Goal: Task Accomplishment & Management: Use online tool/utility

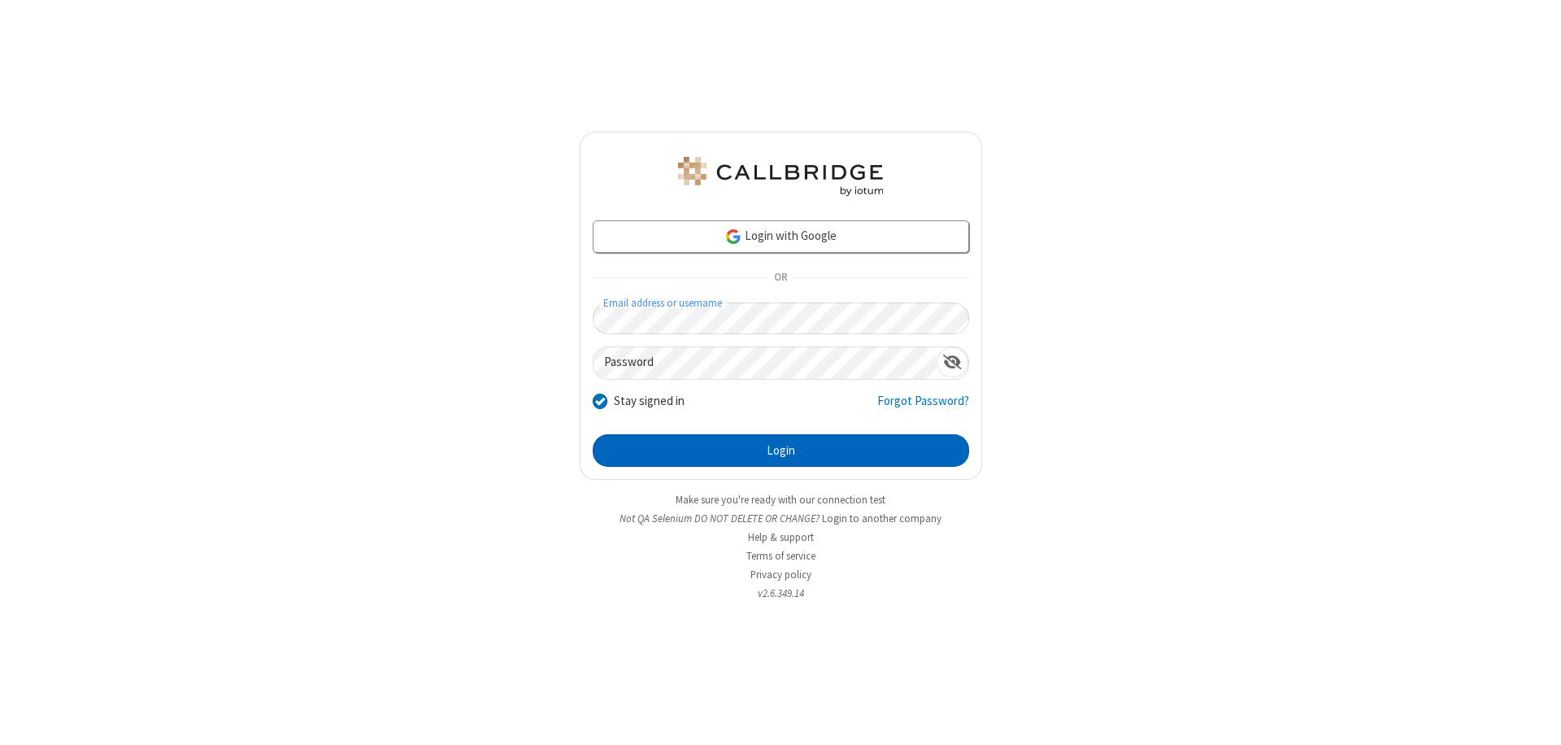
click at [780, 450] on button "Login" at bounding box center [781, 450] width 376 height 33
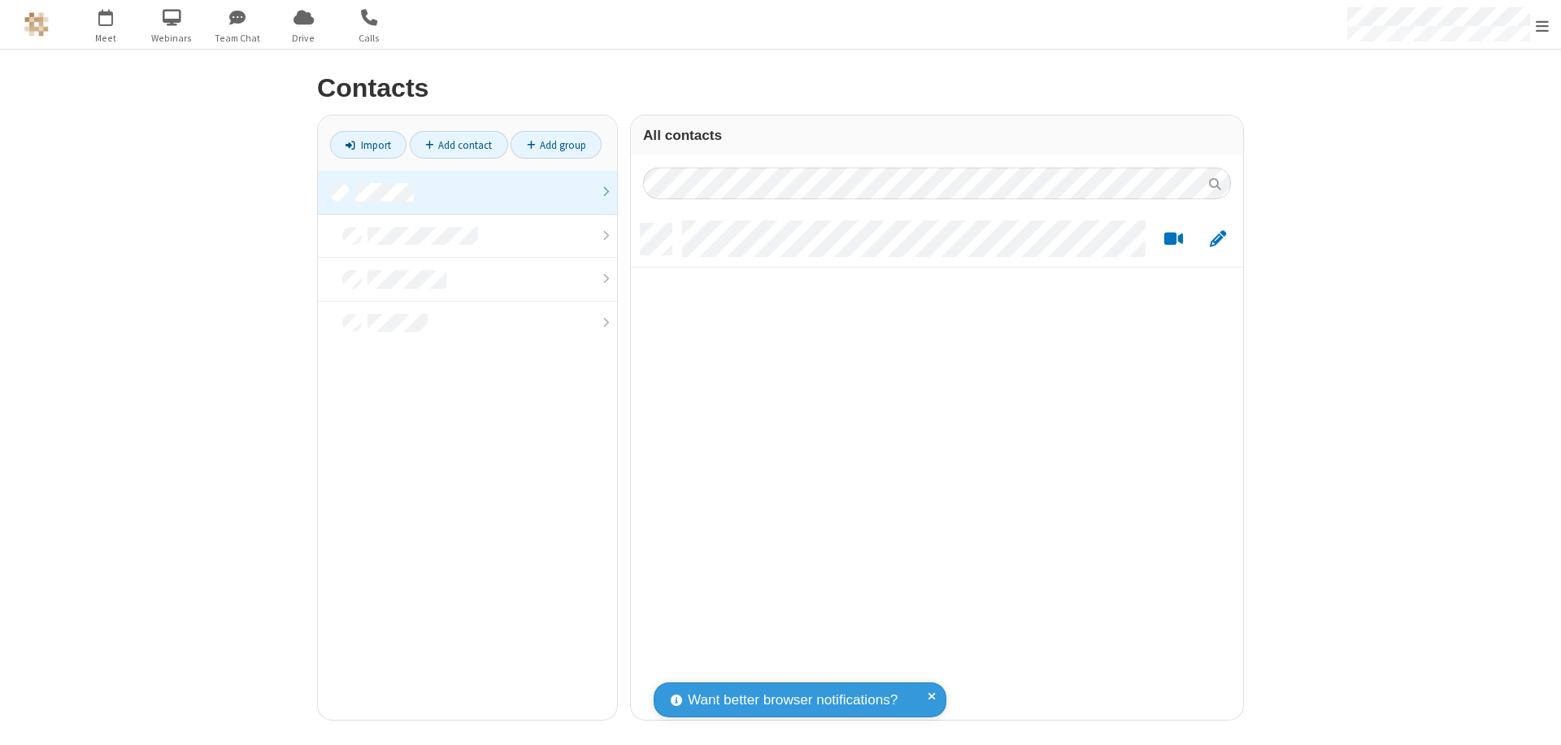
scroll to position [496, 600]
click at [368, 145] on link "Import" at bounding box center [368, 145] width 76 height 28
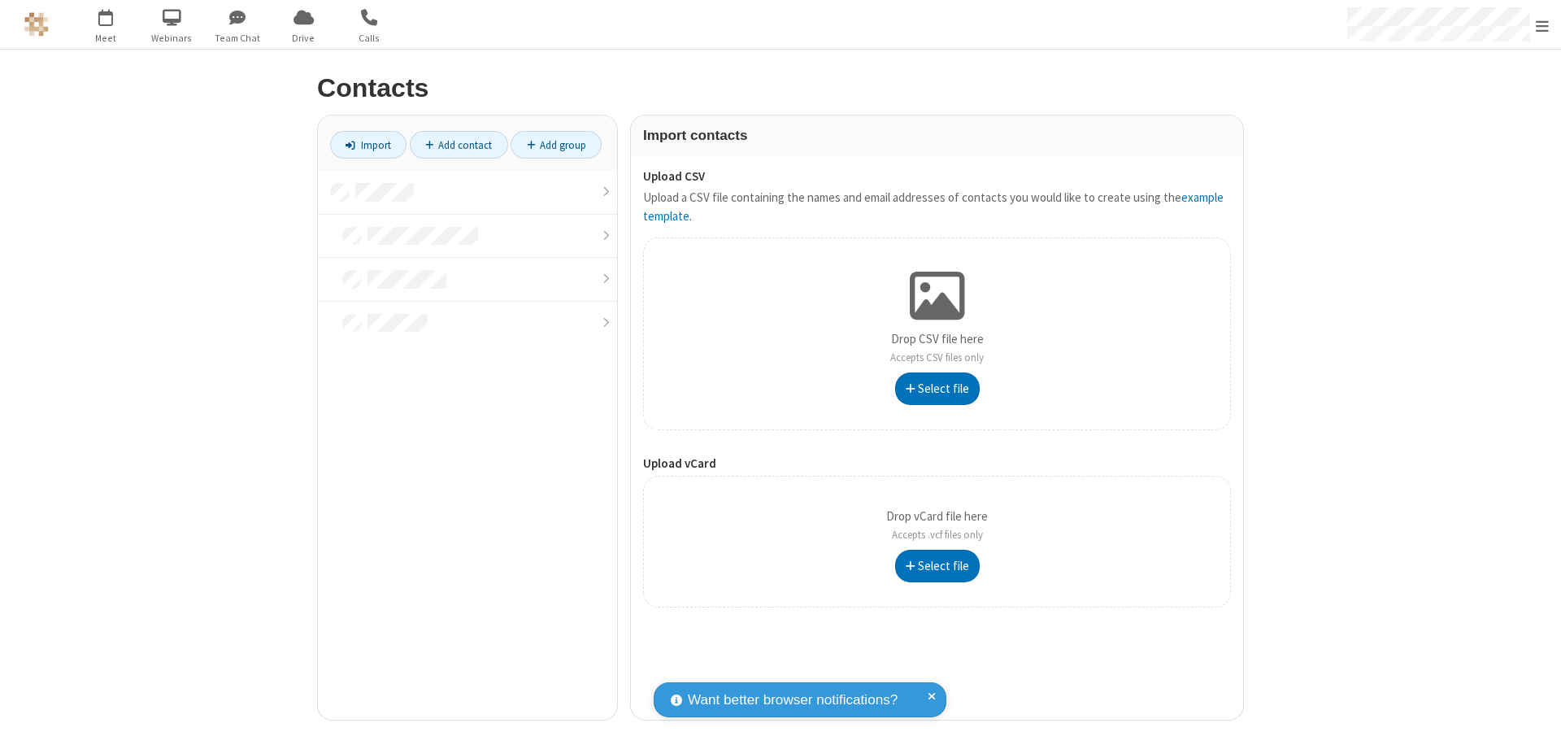
type input "C:\fakepath\address_book_contacts.csv"
